Goal: Download file/media

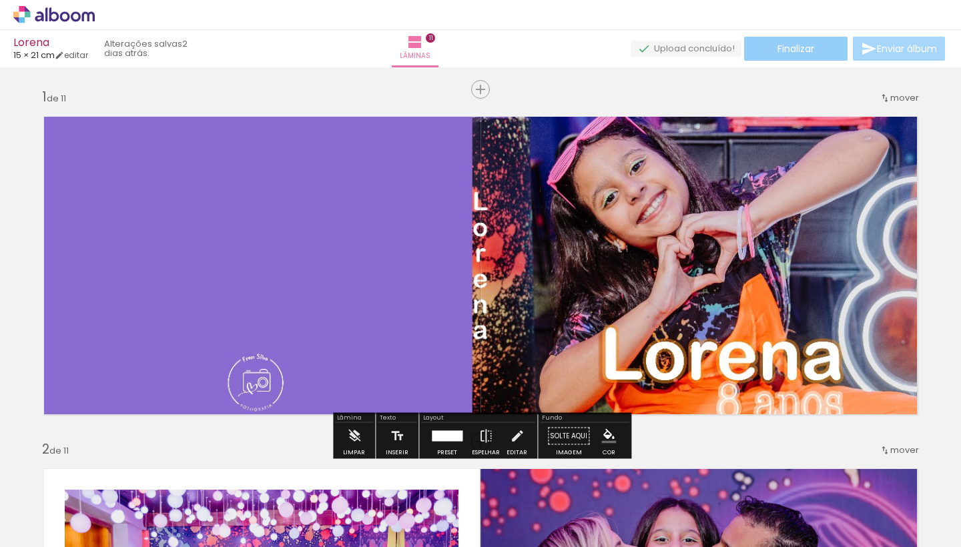
click at [816, 43] on paper-button "Finalizar" at bounding box center [795, 49] width 103 height 24
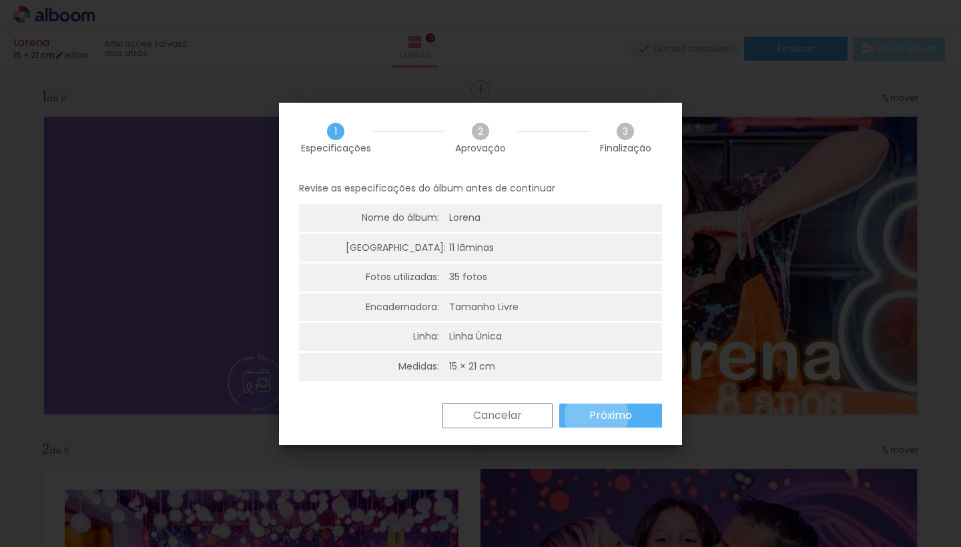
click at [0, 0] on slot "Próximo" at bounding box center [0, 0] width 0 height 0
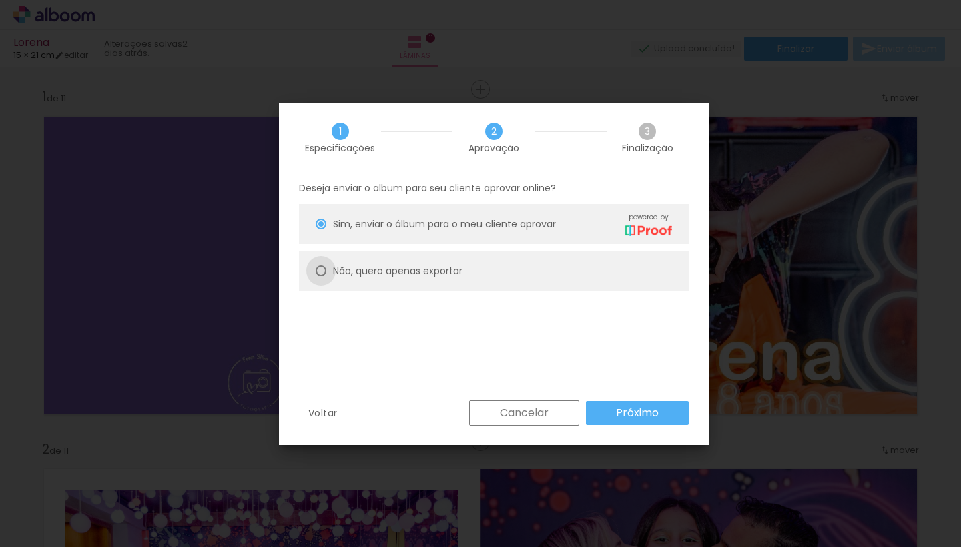
click at [320, 269] on div at bounding box center [321, 271] width 11 height 11
type paper-radio-button "on"
click at [661, 416] on paper-button "Próximo" at bounding box center [637, 413] width 103 height 24
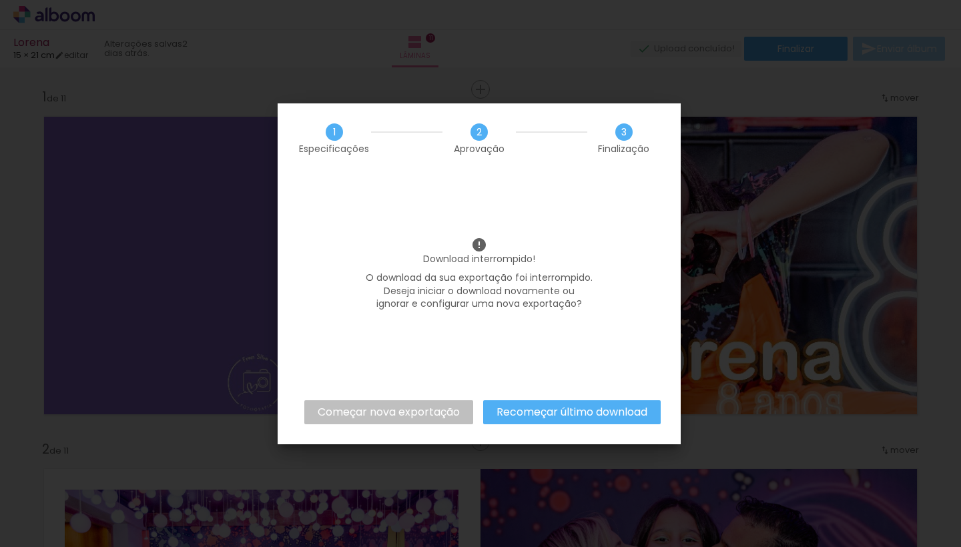
click at [0, 0] on slot "Recomeçar último download" at bounding box center [0, 0] width 0 height 0
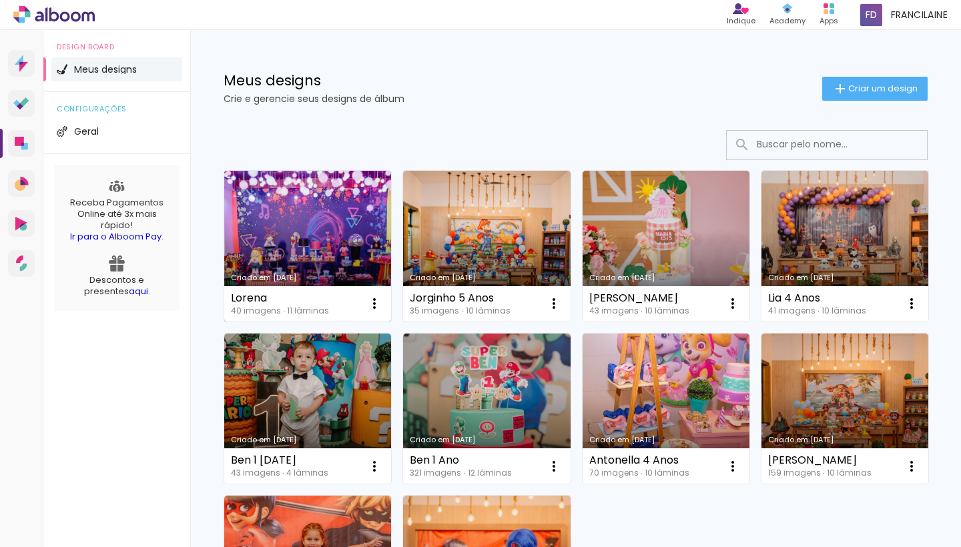
click at [304, 223] on link "Criado em [DATE]" at bounding box center [307, 246] width 167 height 151
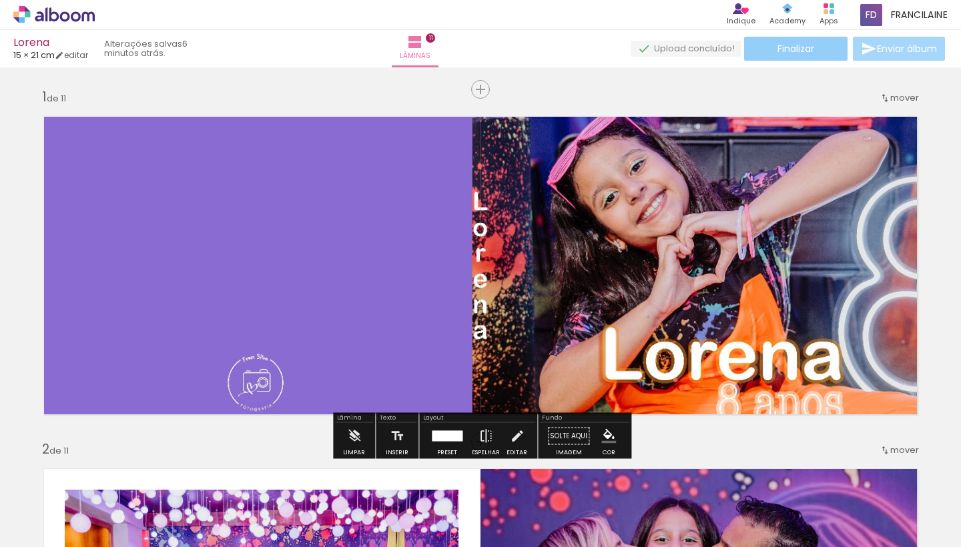
click at [784, 52] on span "Finalizar" at bounding box center [795, 48] width 37 height 9
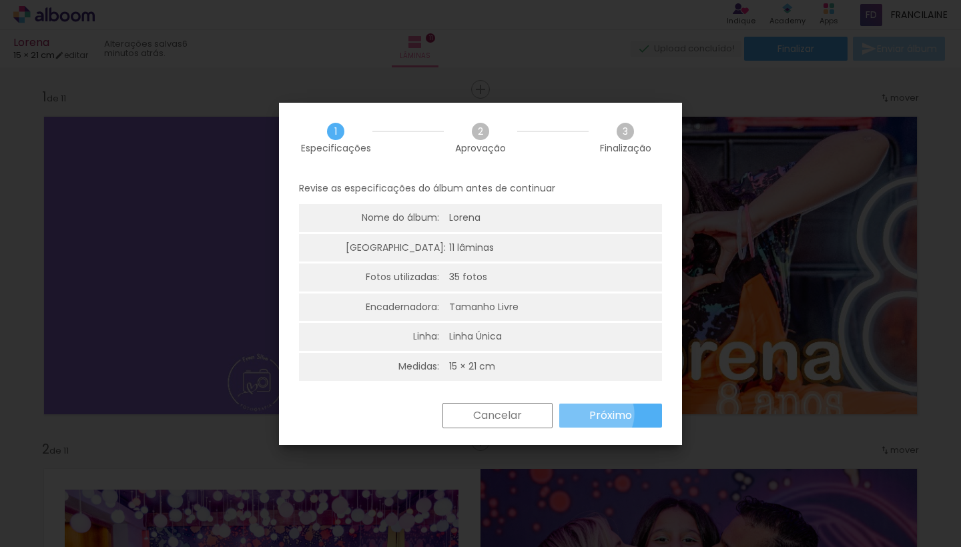
click at [0, 0] on slot "Próximo" at bounding box center [0, 0] width 0 height 0
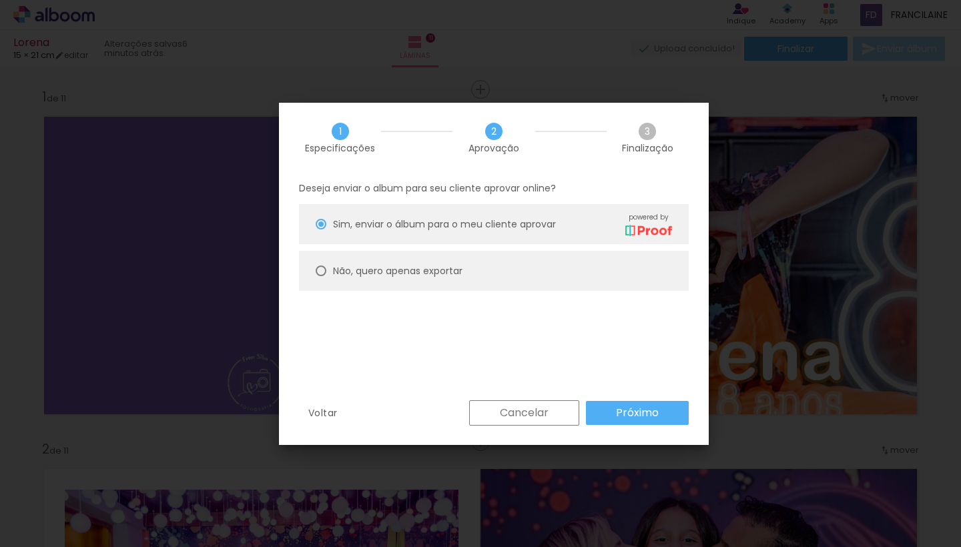
click at [324, 270] on div at bounding box center [321, 271] width 11 height 11
type paper-radio-button "on"
click at [0, 0] on slot "Próximo" at bounding box center [0, 0] width 0 height 0
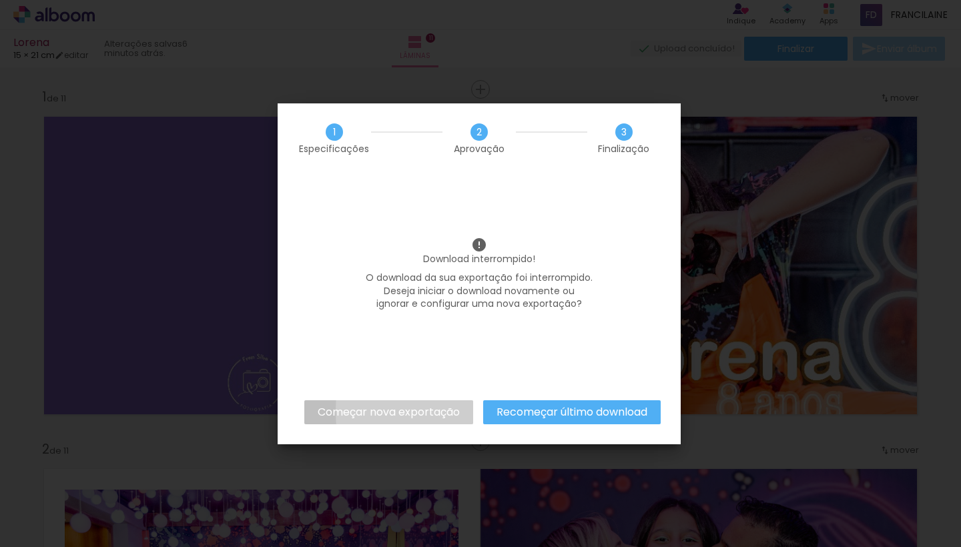
click at [0, 0] on slot "Começar nova exportação" at bounding box center [0, 0] width 0 height 0
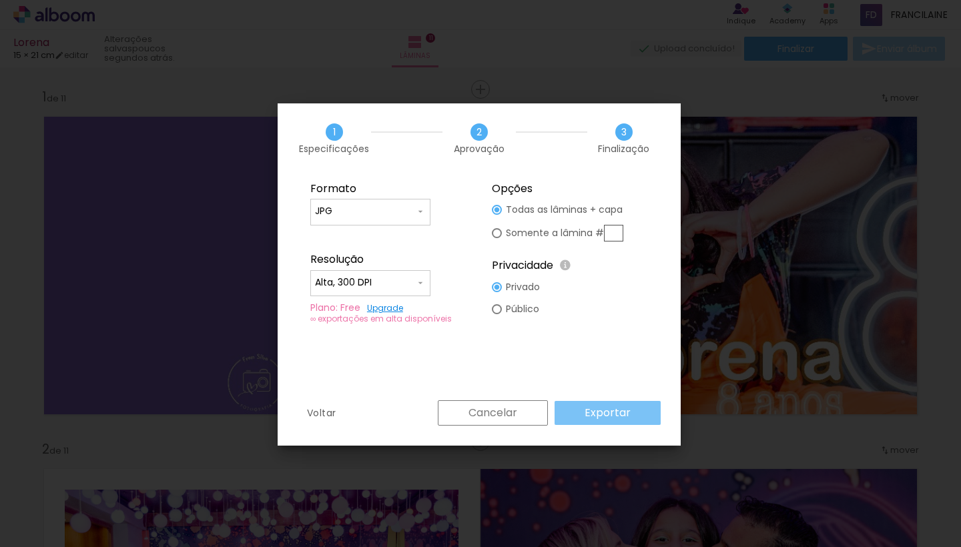
click at [0, 0] on slot "Exportar" at bounding box center [0, 0] width 0 height 0
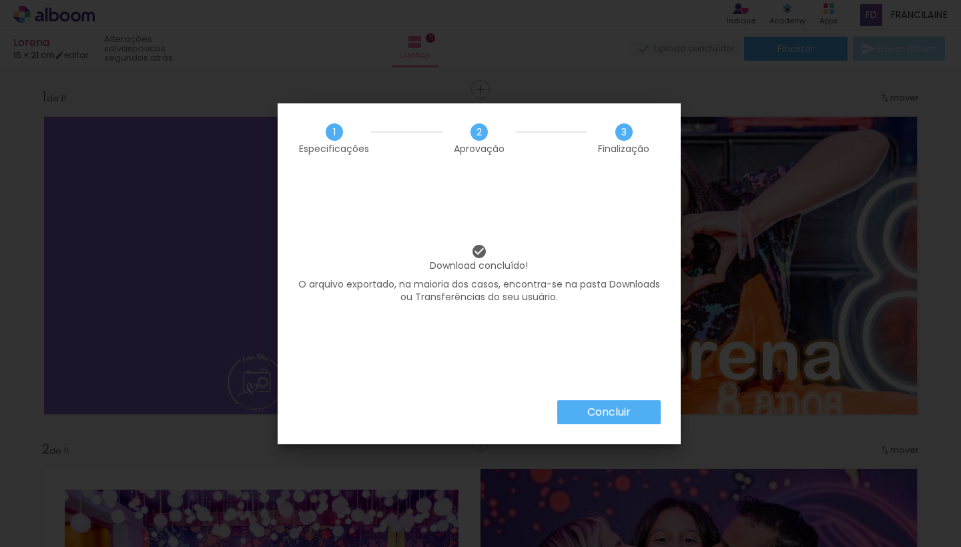
click at [0, 0] on slot "Concluir" at bounding box center [0, 0] width 0 height 0
